Goal: Connect with others: Connect with others

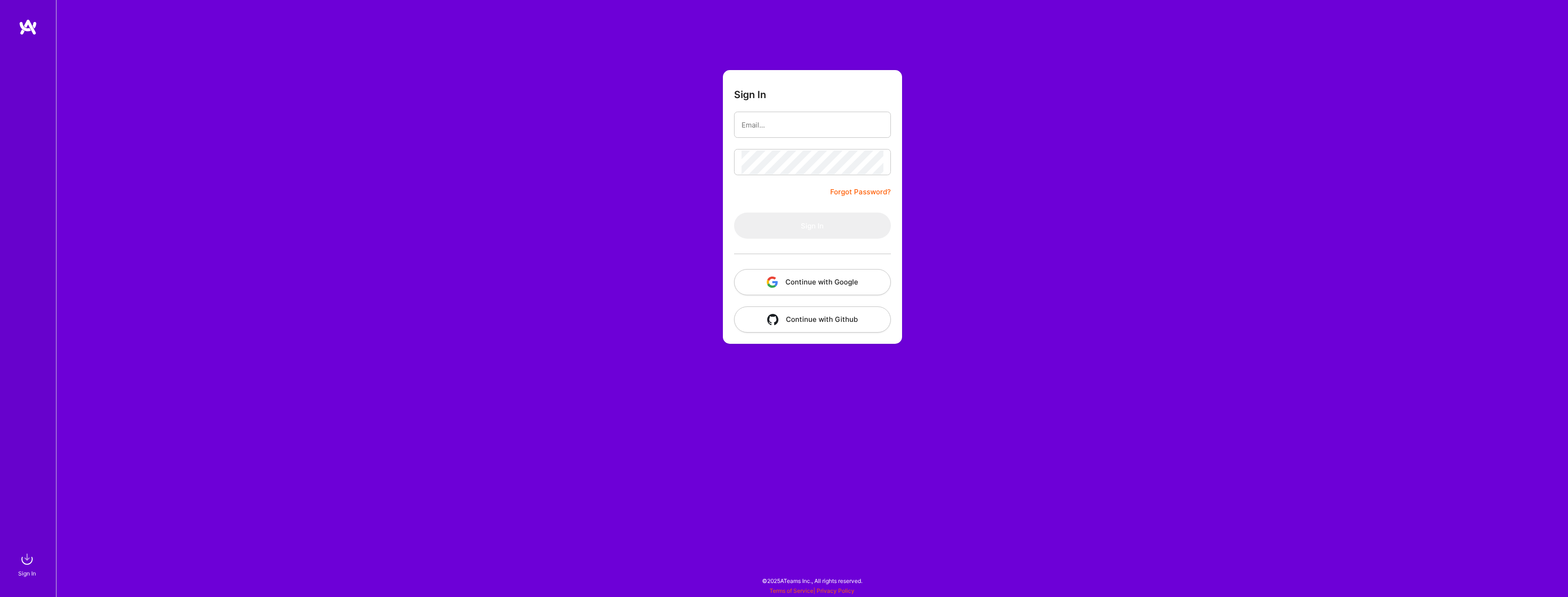
drag, startPoint x: 800, startPoint y: 298, endPoint x: 801, endPoint y: 289, distance: 9.1
click at [800, 297] on form "Sign In Forgot Password? Sign In Continue with Google Continue with Github" at bounding box center [813, 207] width 179 height 274
click at [802, 283] on button "Continue with Google" at bounding box center [813, 282] width 157 height 26
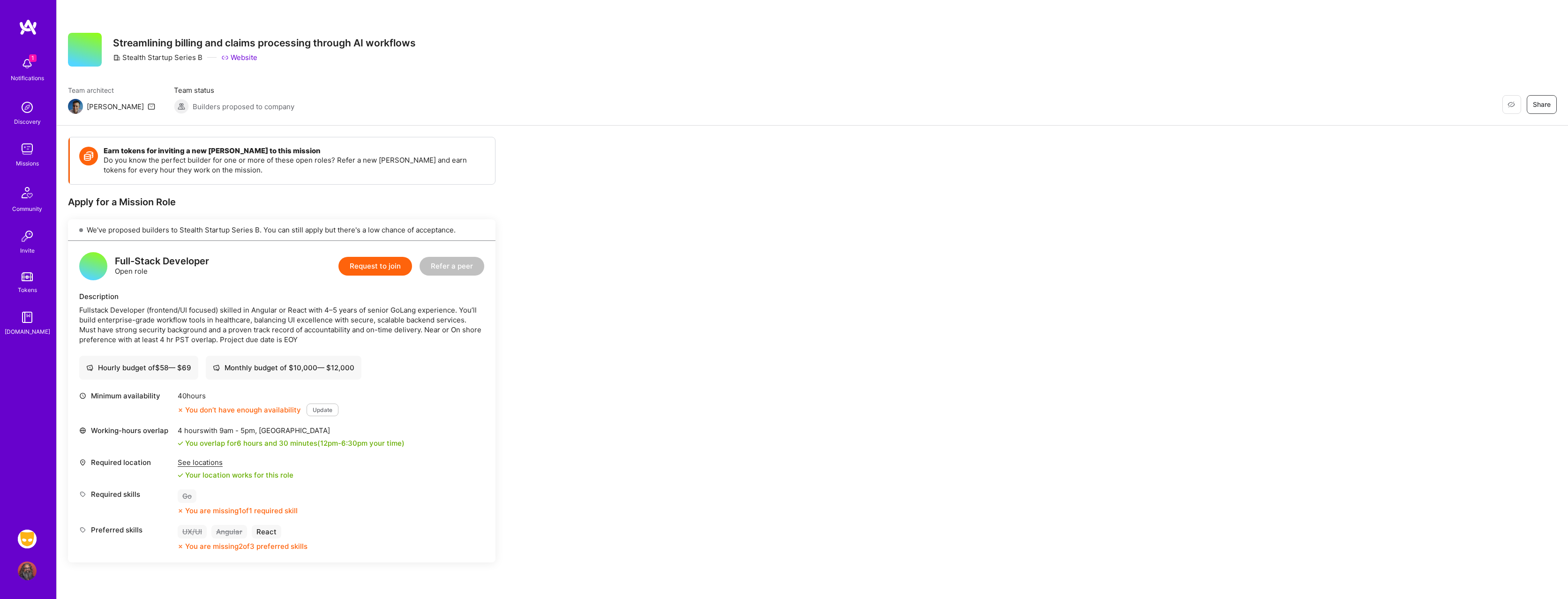
click at [24, 147] on img at bounding box center [27, 149] width 19 height 19
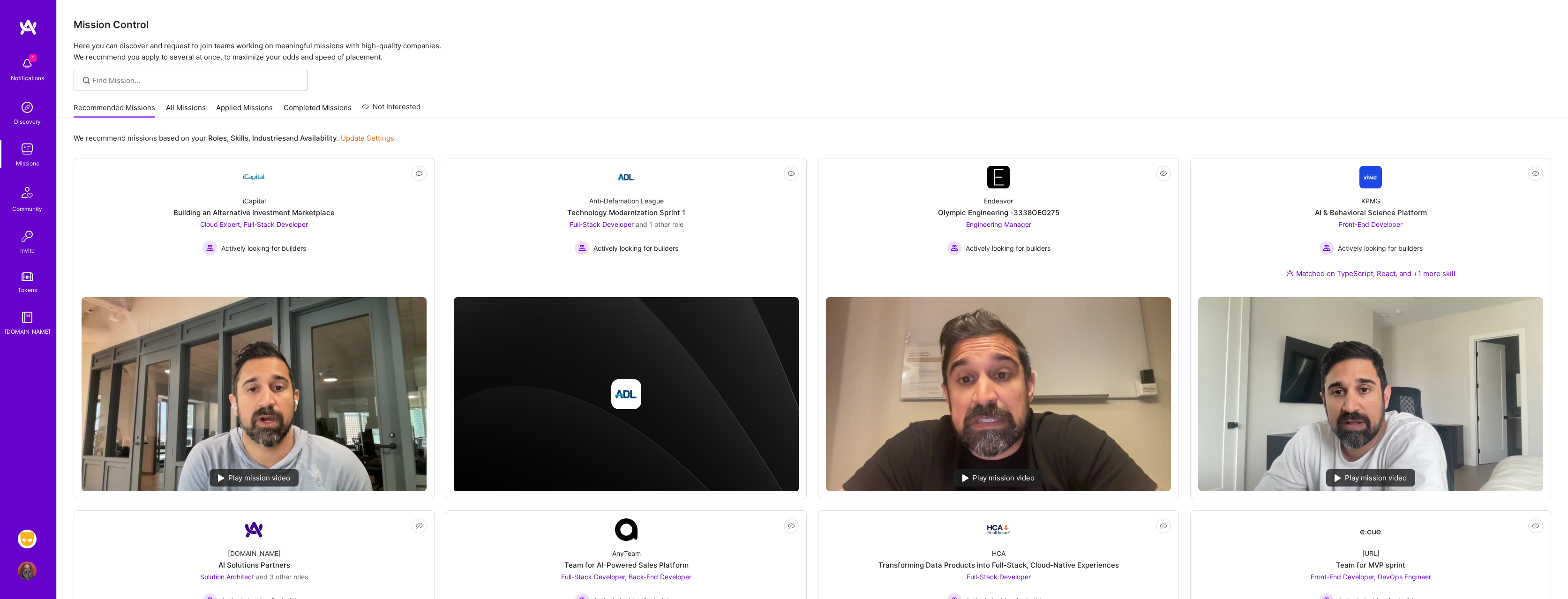
click at [30, 248] on div "Invite" at bounding box center [28, 251] width 15 height 10
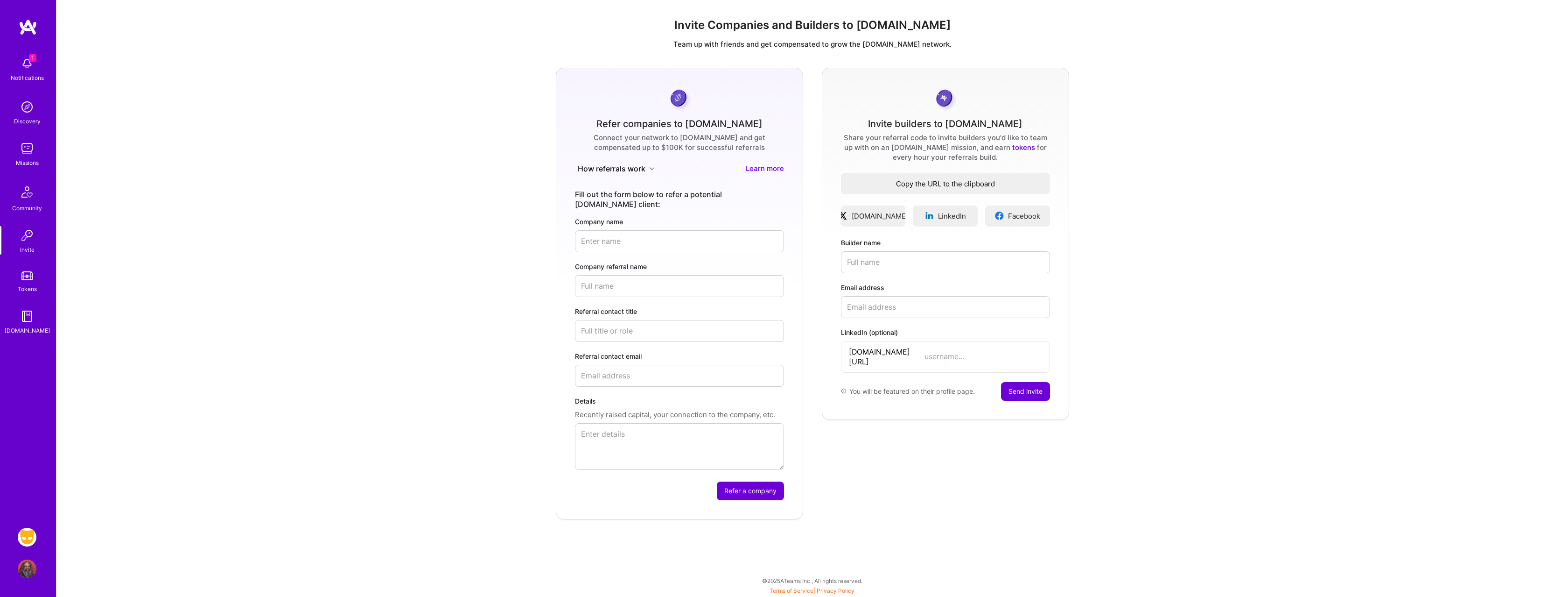
click at [990, 185] on span "Copy the URL to the clipboard" at bounding box center [945, 184] width 209 height 10
click at [32, 65] on img at bounding box center [27, 63] width 19 height 19
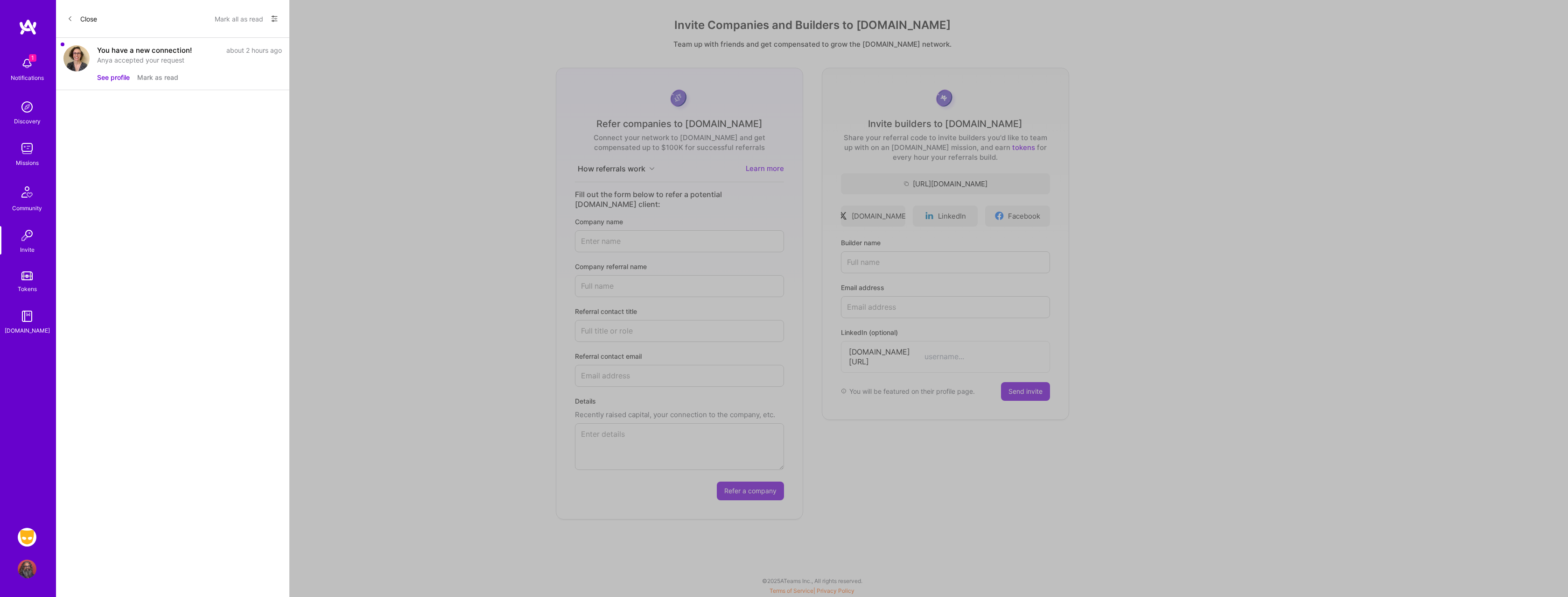
click at [109, 72] on button "See profile" at bounding box center [113, 77] width 33 height 10
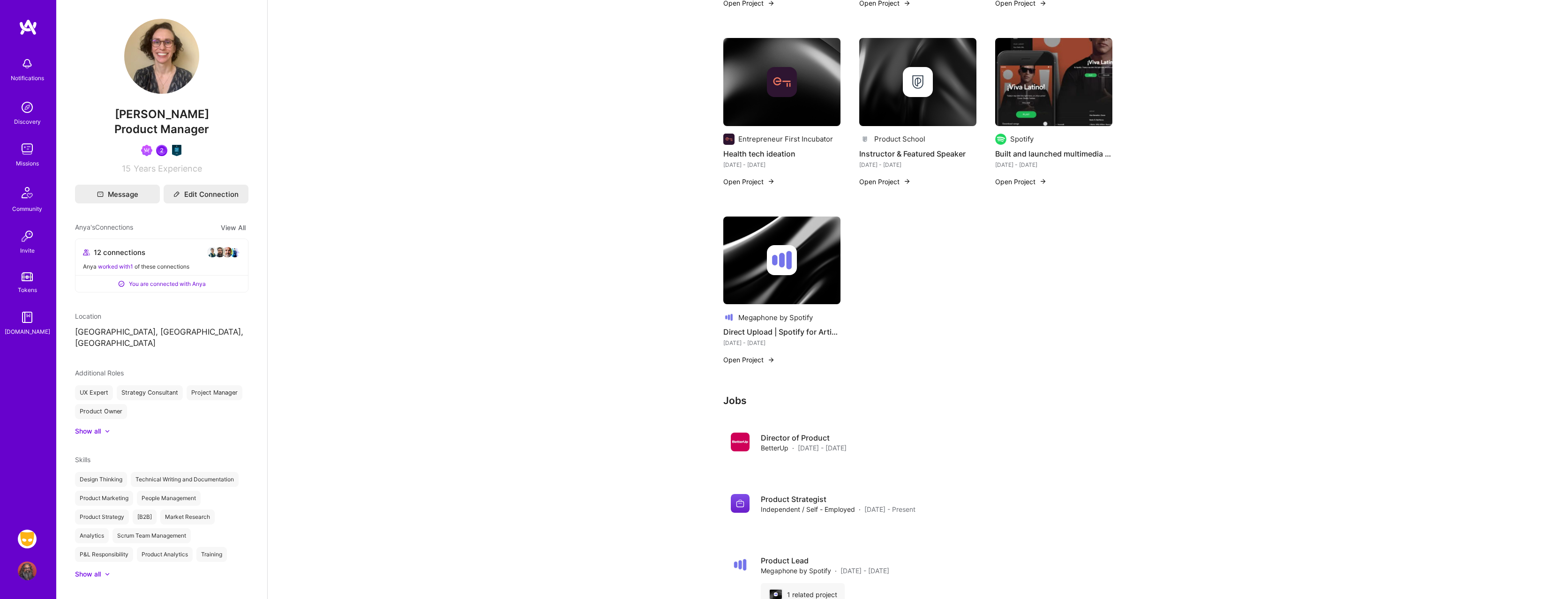
scroll to position [559, 0]
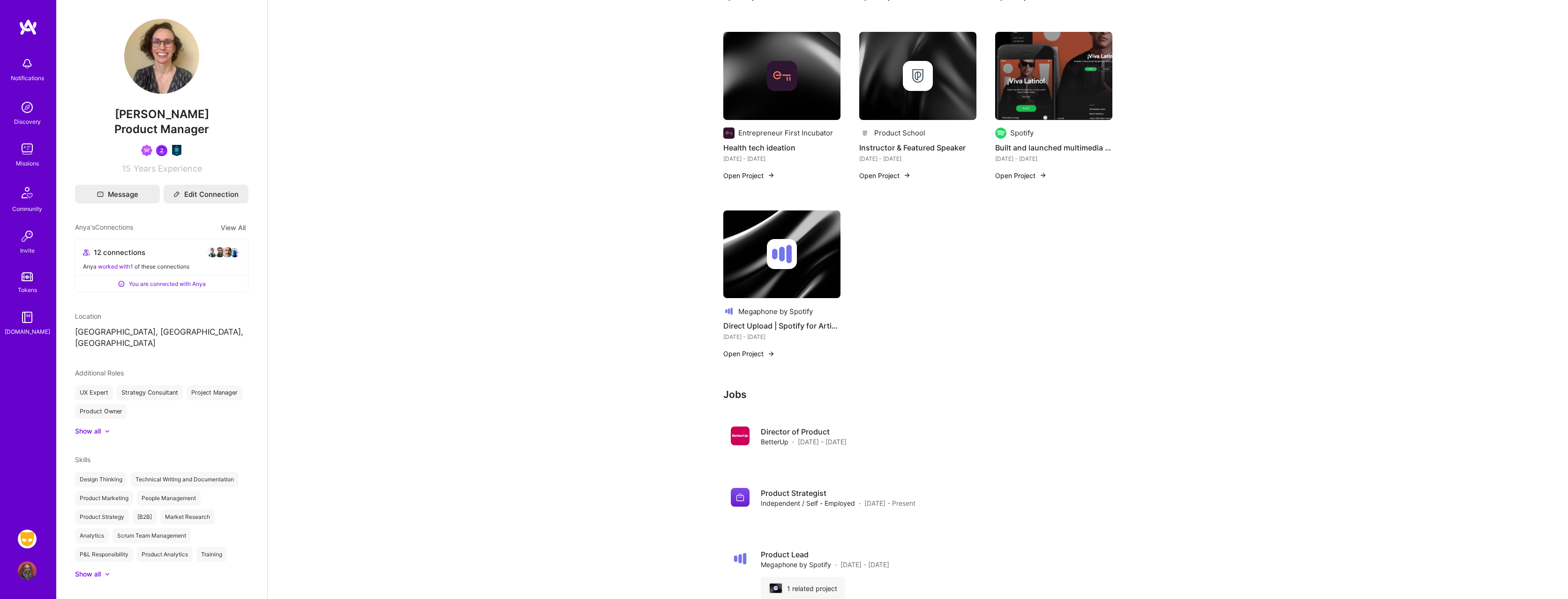
click at [367, 211] on div "Available now to work on missions . Updated [DATE] About me Projects Omie42 [PE…" at bounding box center [918, 96] width 1301 height 1311
click at [531, 237] on div "Available now to work on missions . Updated [DATE] About me Projects Omie42 [PE…" at bounding box center [918, 96] width 1301 height 1311
